Goal: Information Seeking & Learning: Learn about a topic

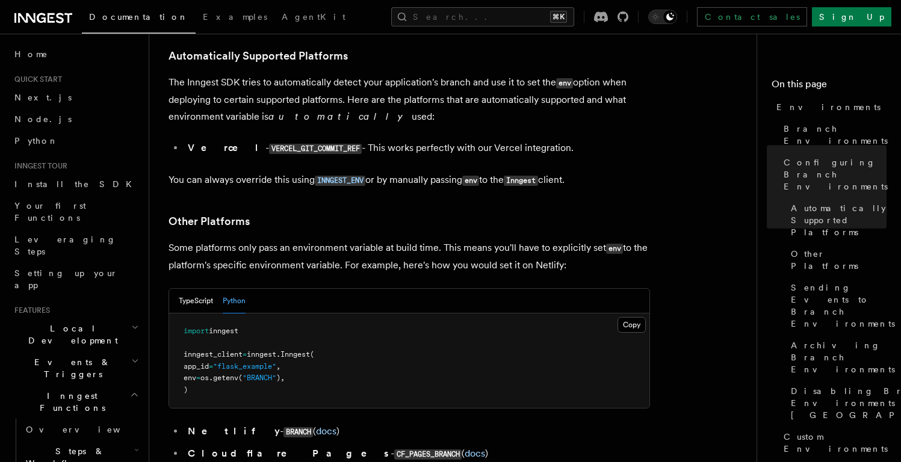
scroll to position [1453, 0]
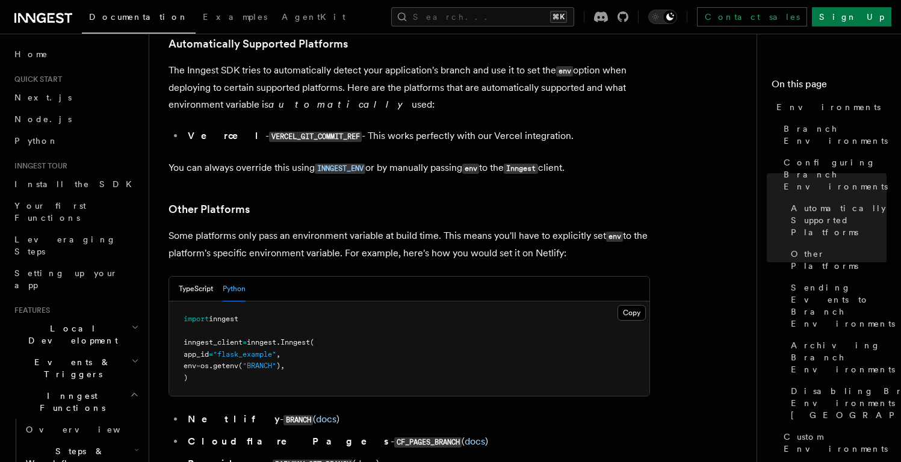
click at [482, 411] on li "Netlify - BRANCH ( docs )" at bounding box center [417, 419] width 466 height 17
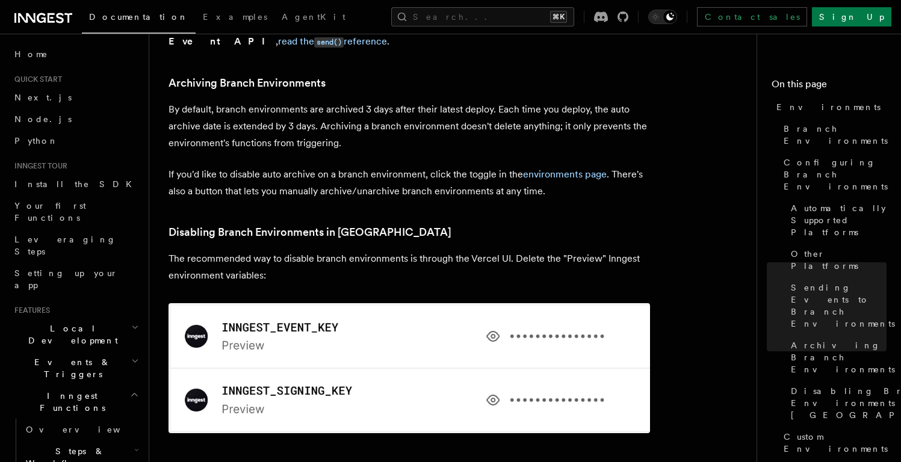
scroll to position [1988, 0]
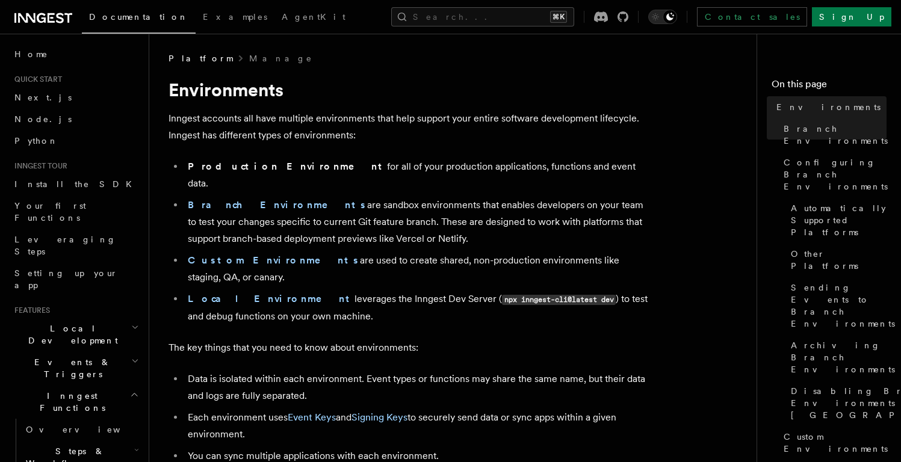
scroll to position [0, 0]
click at [408, 253] on li "Custom Environments are used to create shared, non-production environments like…" at bounding box center [417, 270] width 466 height 34
click at [422, 232] on ul "Production Environment for all of your production applications, functions and e…" at bounding box center [410, 242] width 482 height 167
click at [436, 221] on li "Branch Environments are sandbox environments that enables developers on your te…" at bounding box center [417, 222] width 466 height 51
click at [436, 223] on li "Branch Environments are sandbox environments that enables developers on your te…" at bounding box center [417, 222] width 466 height 51
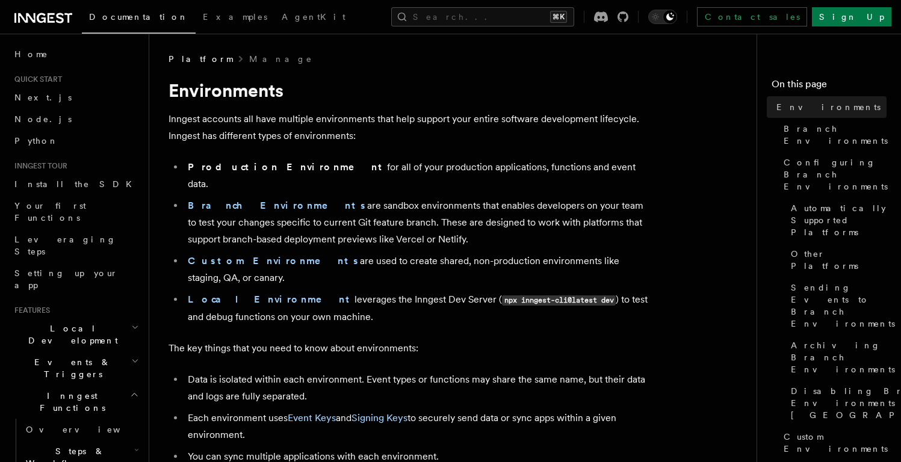
click at [462, 232] on ul "Production Environment for all of your production applications, functions and e…" at bounding box center [410, 242] width 482 height 167
click at [464, 197] on li "Branch Environments are sandbox environments that enables developers on your te…" at bounding box center [417, 222] width 466 height 51
click at [541, 340] on p "The key things that you need to know about environments:" at bounding box center [410, 348] width 482 height 17
click at [404, 179] on ul "Production Environment for all of your production applications, functions and e…" at bounding box center [410, 242] width 482 height 167
